Goal: Use online tool/utility: Utilize a website feature to perform a specific function

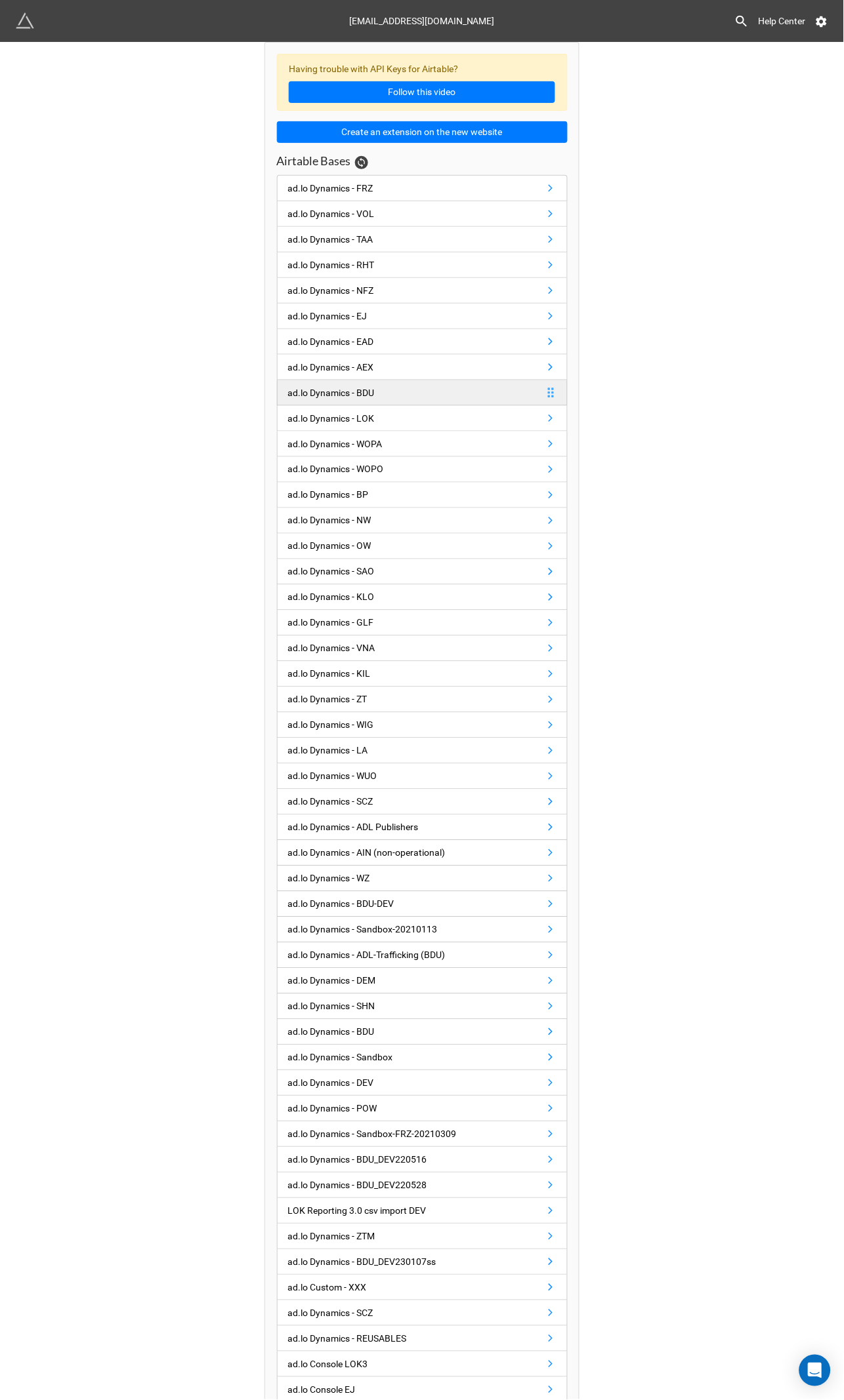
click at [323, 399] on div "ad.lo Dynamics - BDU" at bounding box center [331, 393] width 87 height 15
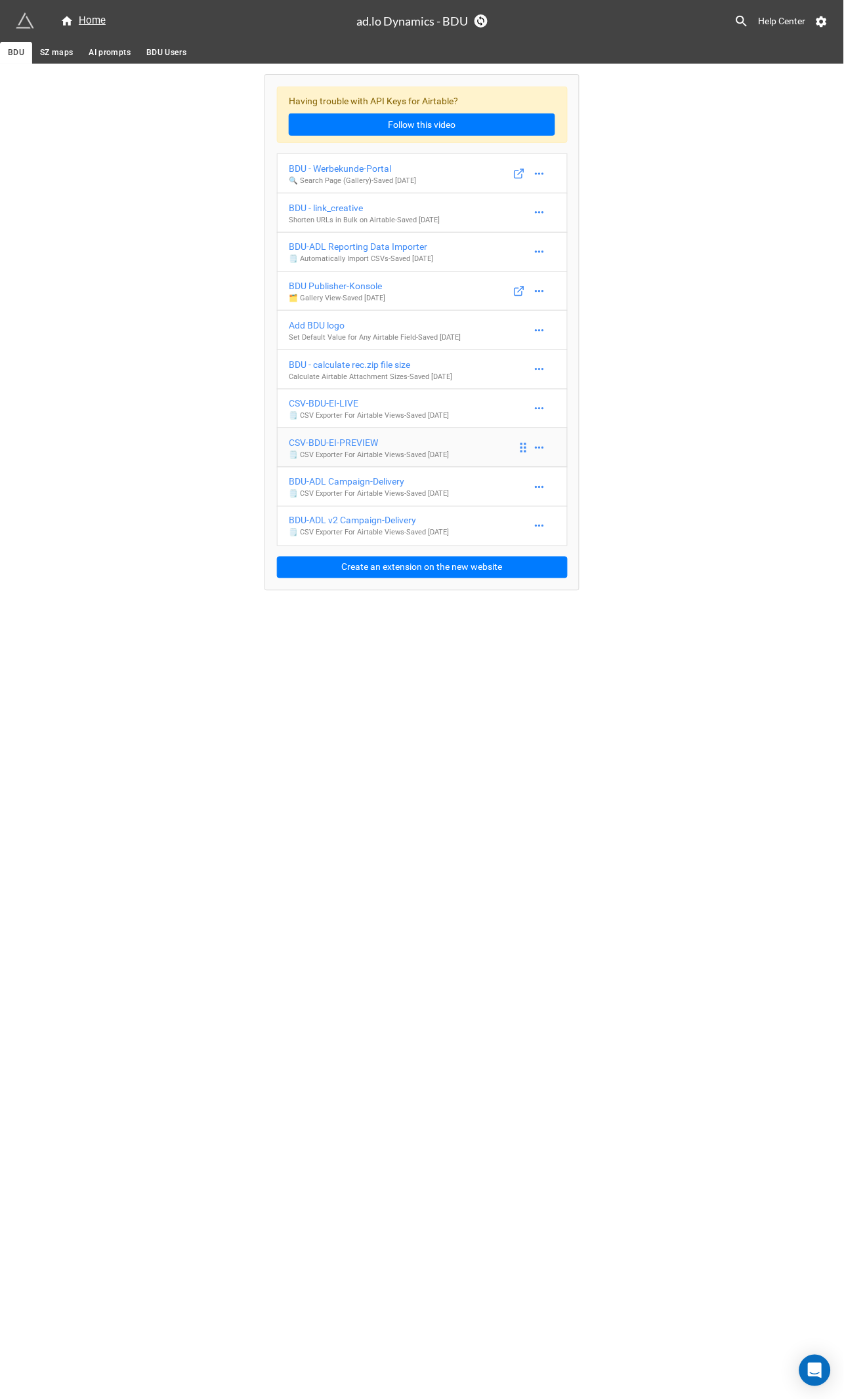
click at [321, 442] on div "CSV-BDU-EI-PREVIEW" at bounding box center [369, 442] width 160 height 15
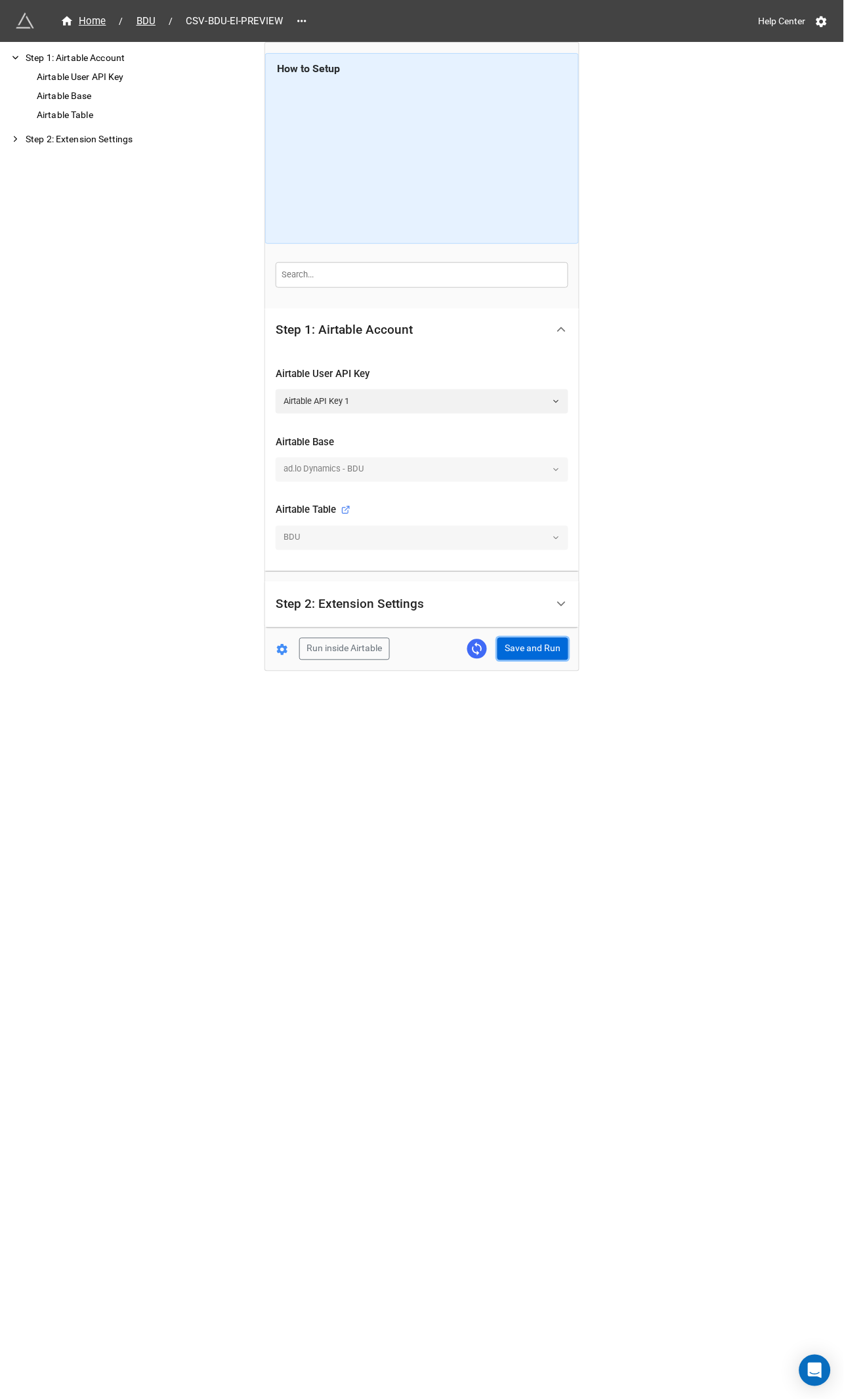
click at [535, 643] on button "Save and Run" at bounding box center [532, 649] width 71 height 22
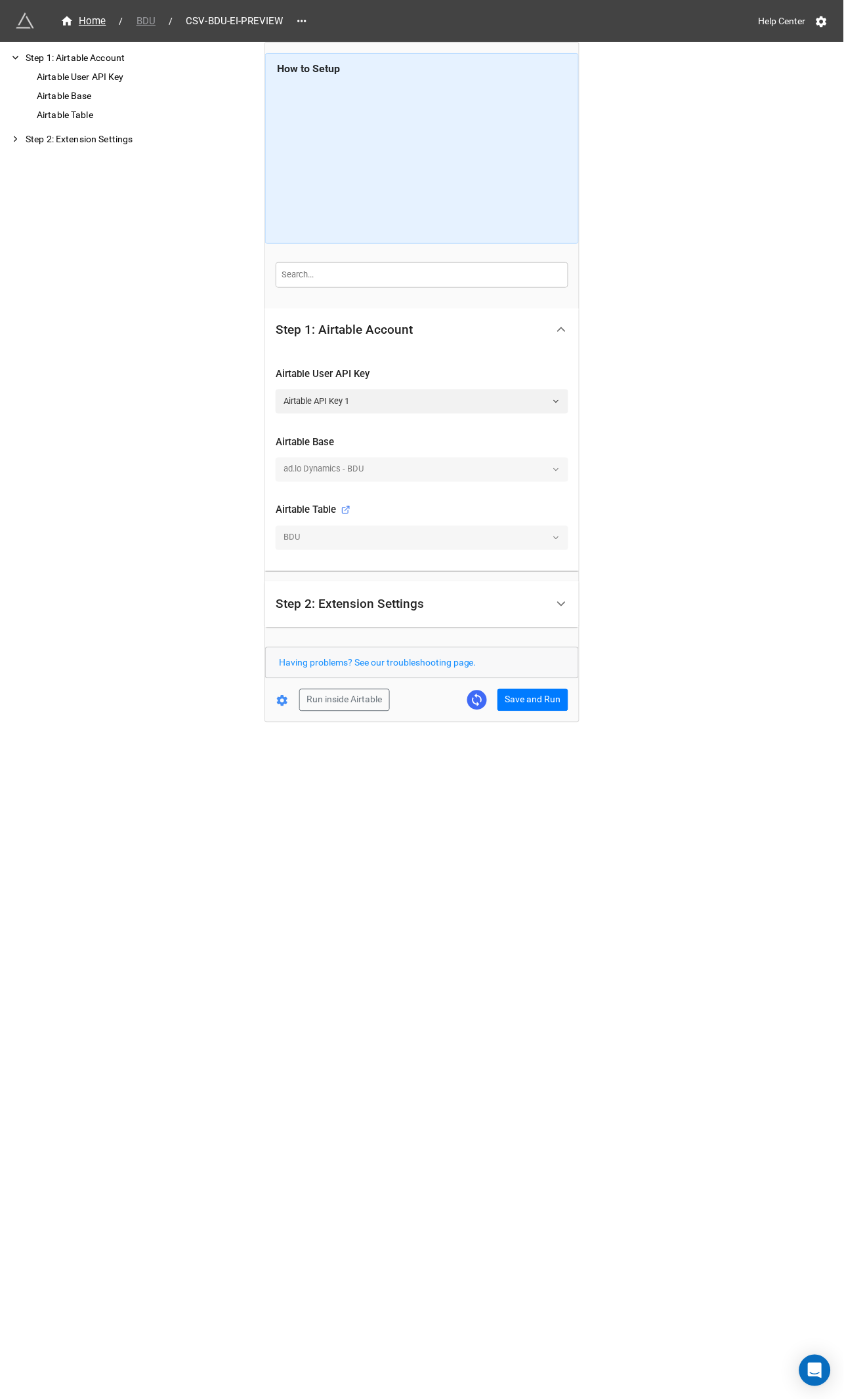
click at [144, 14] on span "BDU" at bounding box center [146, 22] width 35 height 15
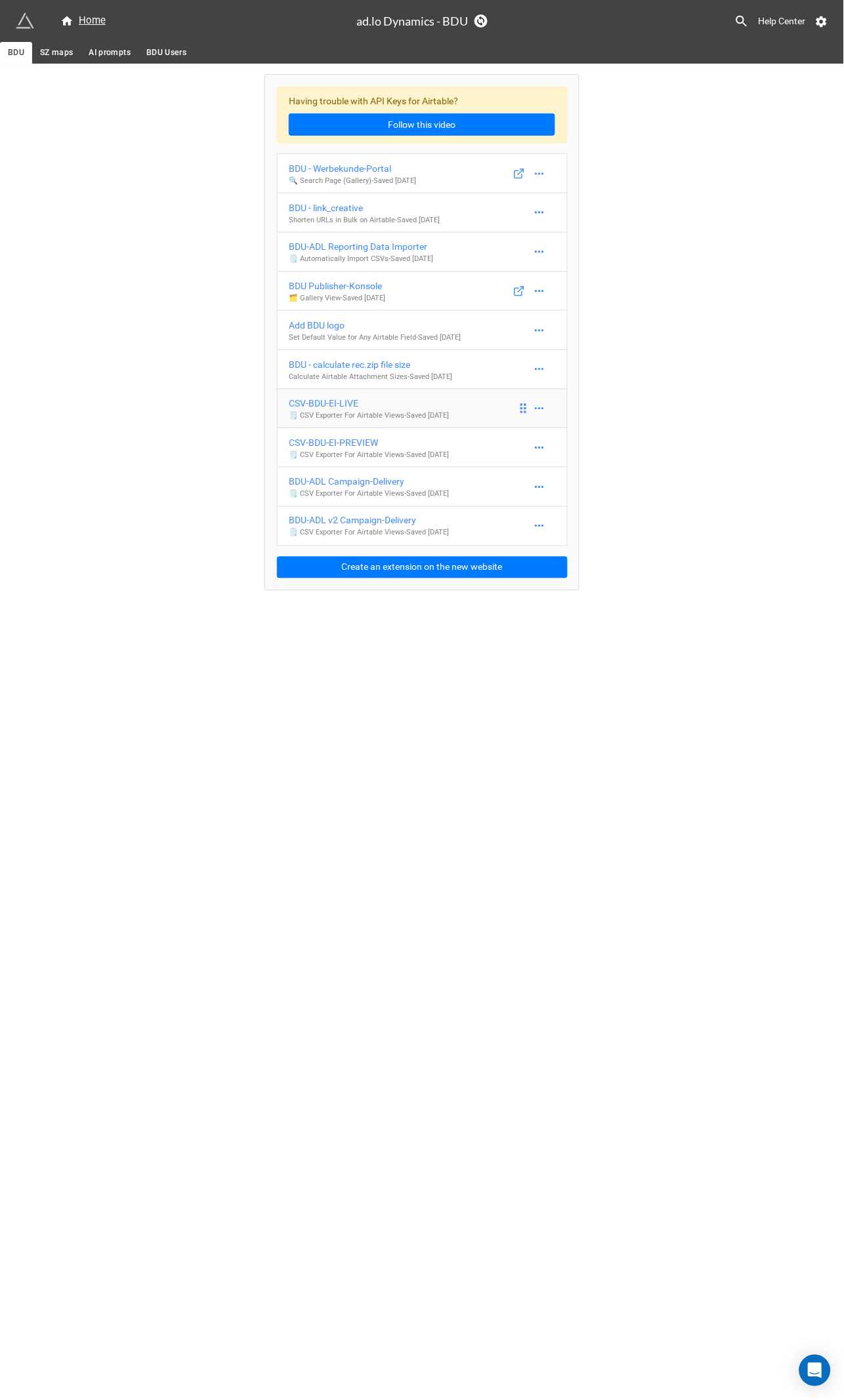
click at [337, 410] on div "CSV-BDU-EI-LIVE" at bounding box center [369, 403] width 160 height 15
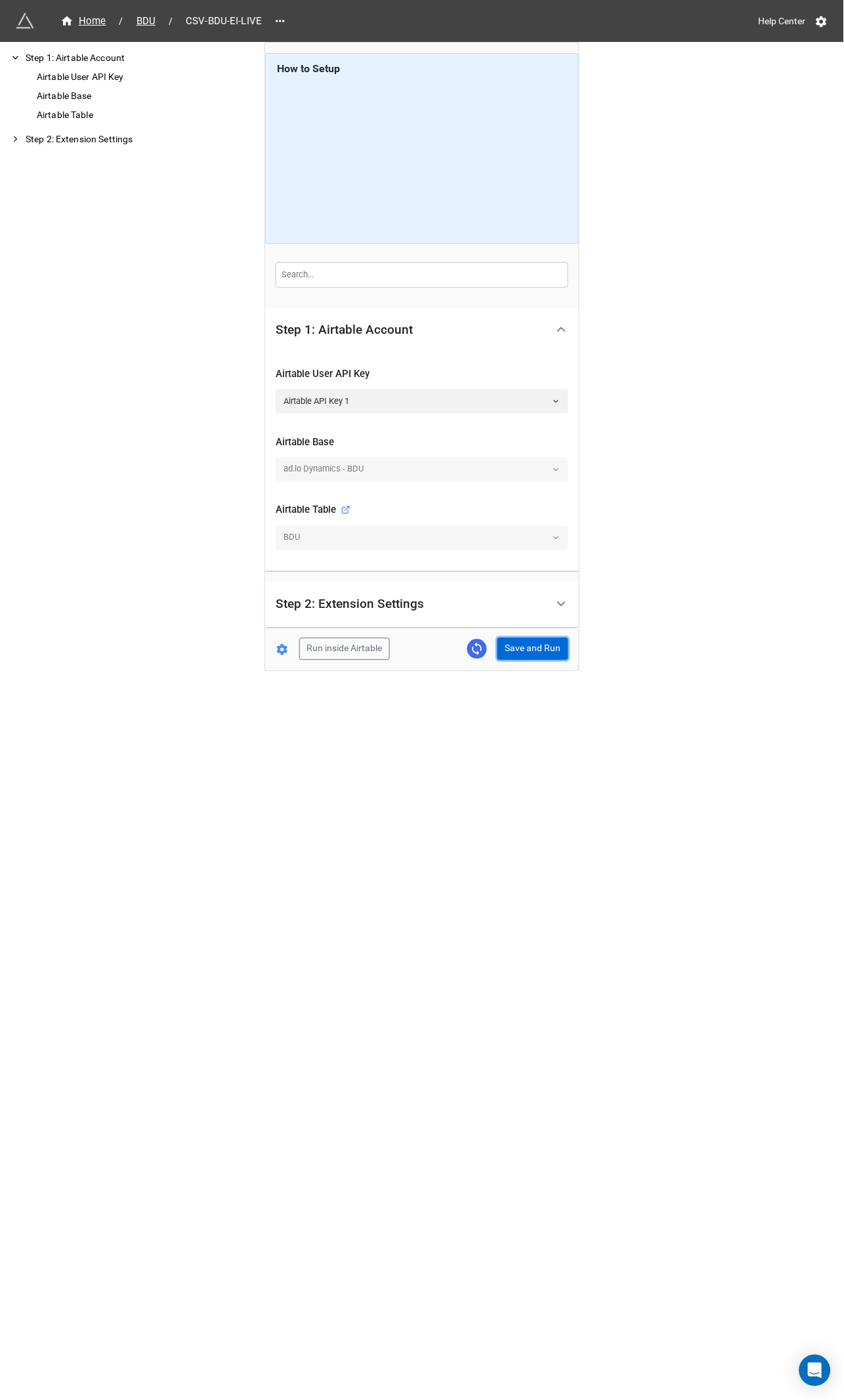
click at [534, 654] on button "Save and Run" at bounding box center [532, 649] width 71 height 22
